Goal: Task Accomplishment & Management: Use online tool/utility

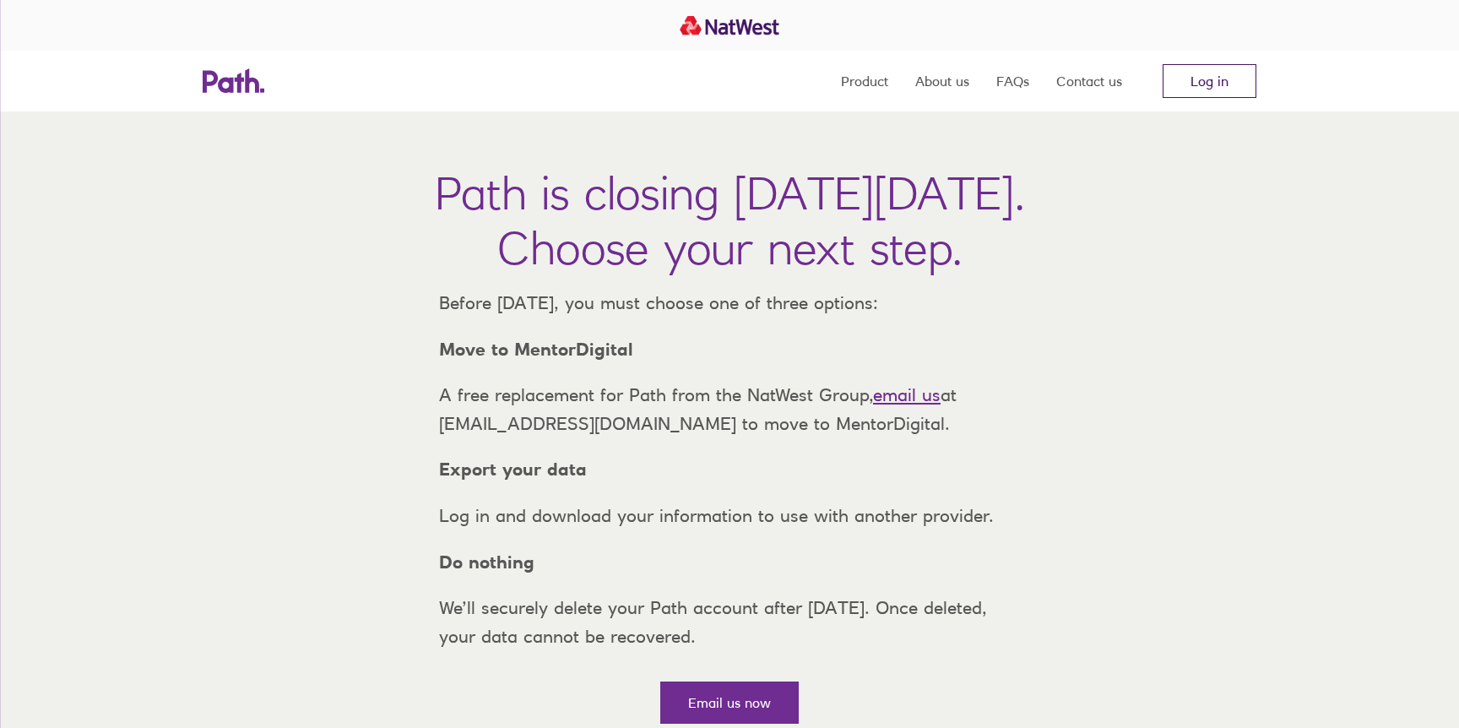
click at [1204, 84] on link "Log in" at bounding box center [1210, 81] width 94 height 34
